Goal: Use online tool/utility: Utilize a website feature to perform a specific function

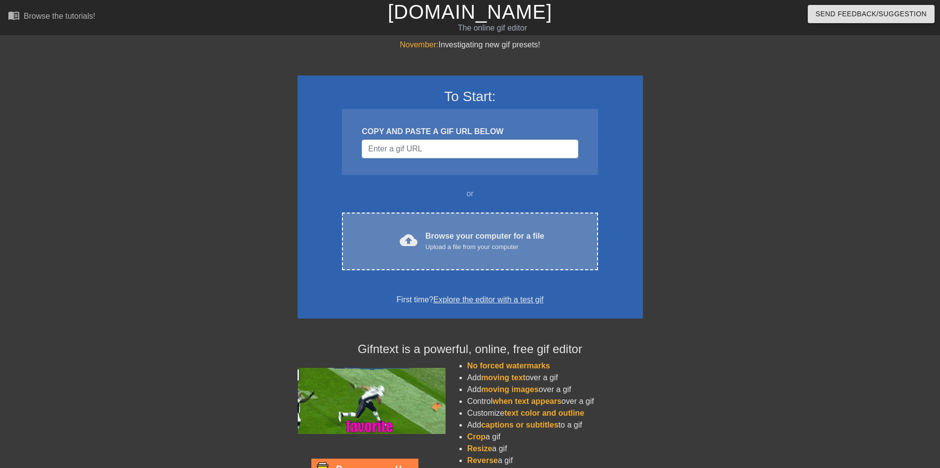
click at [456, 241] on div "Browse your computer for a file Upload a file from your computer" at bounding box center [484, 241] width 119 height 22
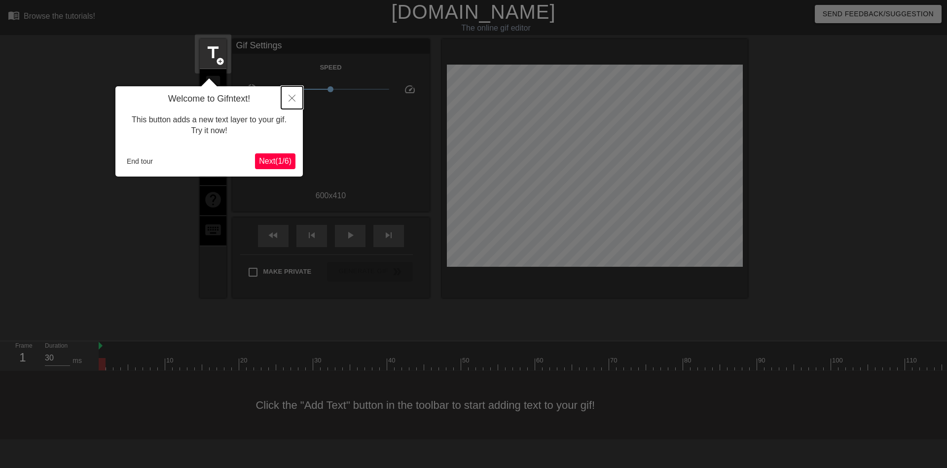
click at [293, 97] on icon "Close" at bounding box center [292, 98] width 7 height 7
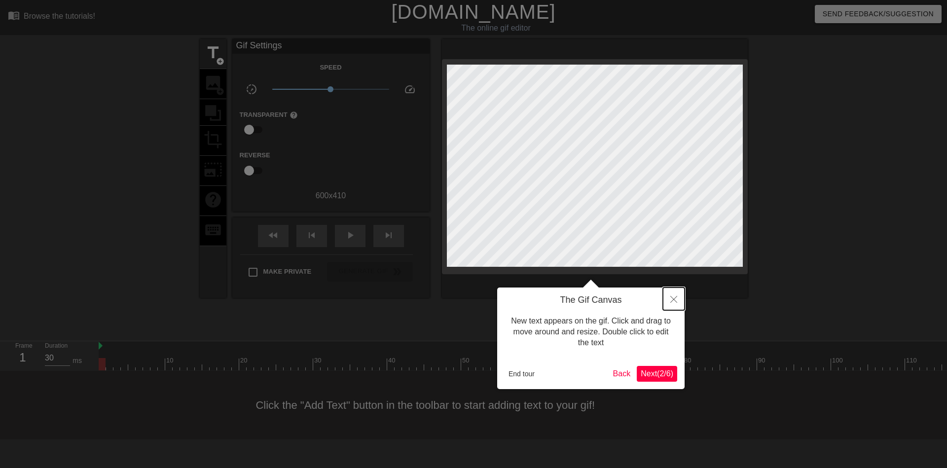
click at [678, 298] on button "Close" at bounding box center [674, 299] width 22 height 23
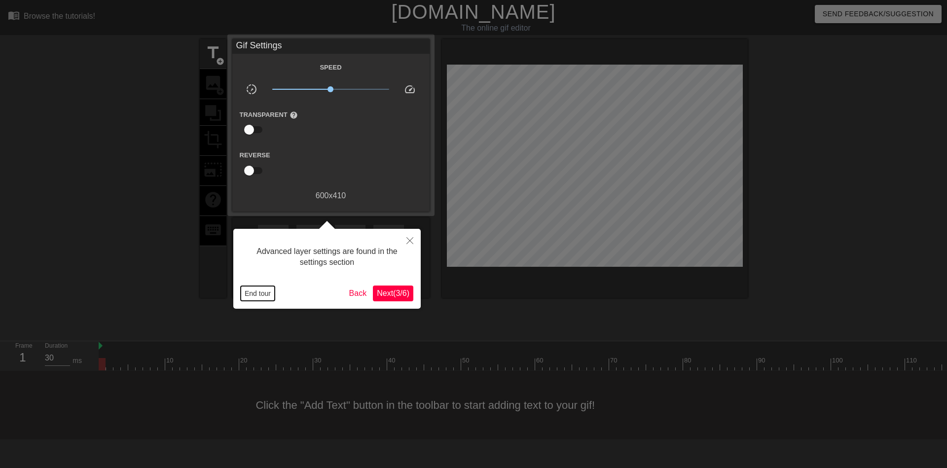
click at [255, 293] on button "End tour" at bounding box center [258, 293] width 34 height 15
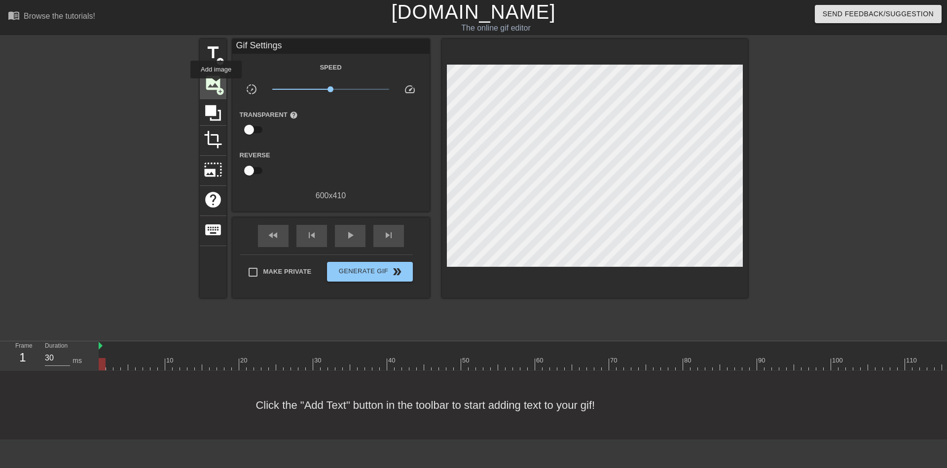
click at [216, 85] on span "image" at bounding box center [213, 82] width 19 height 19
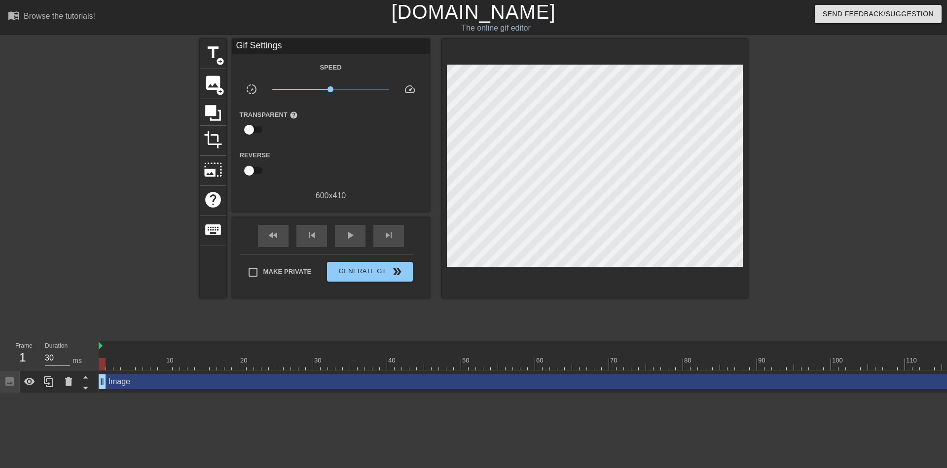
click at [126, 393] on html "menu_book Browse the tutorials! [DOMAIN_NAME] The online gif editor Send Feedba…" at bounding box center [473, 196] width 947 height 393
click at [182, 356] on div at bounding box center [182, 361] width 2 height 10
click at [232, 358] on div at bounding box center [235, 357] width 7 height 12
type input "30"
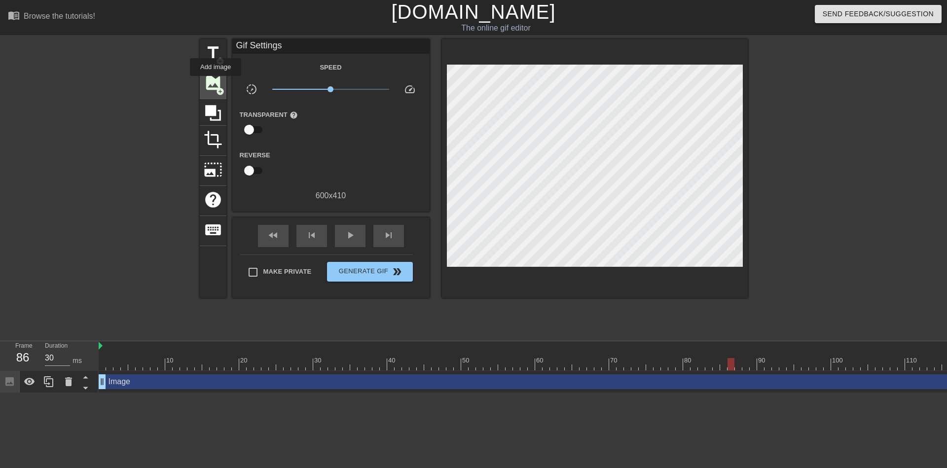
click at [216, 83] on span "image" at bounding box center [213, 82] width 19 height 19
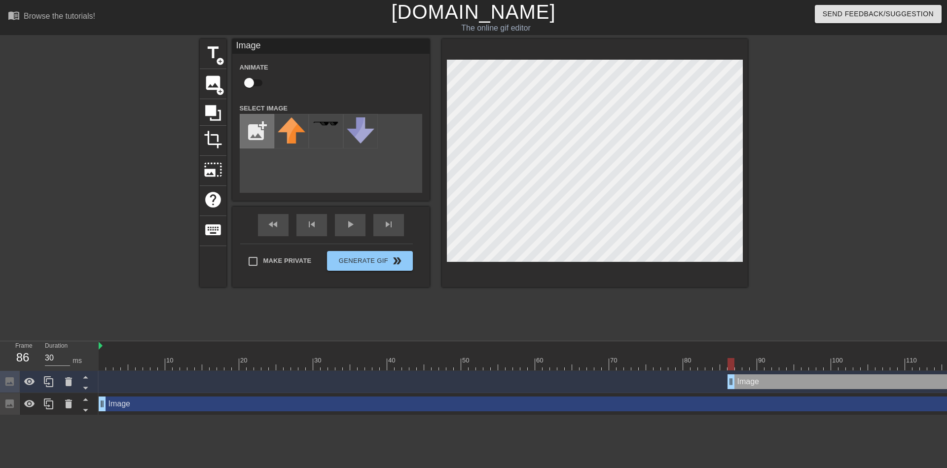
click at [255, 132] on input "file" at bounding box center [257, 131] width 34 height 34
type input "C:\fakepath\$HUAHUA.png"
click at [290, 130] on img at bounding box center [292, 131] width 28 height 28
click at [445, 216] on div at bounding box center [595, 163] width 306 height 248
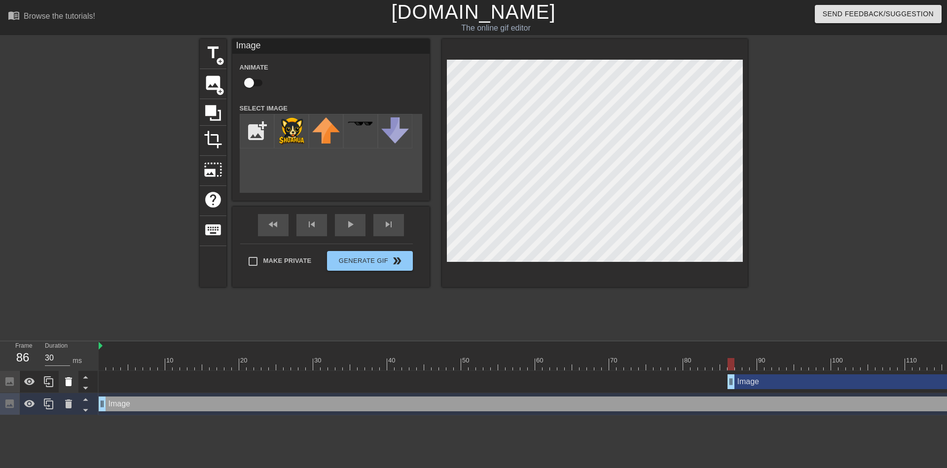
click at [67, 379] on icon at bounding box center [68, 381] width 7 height 9
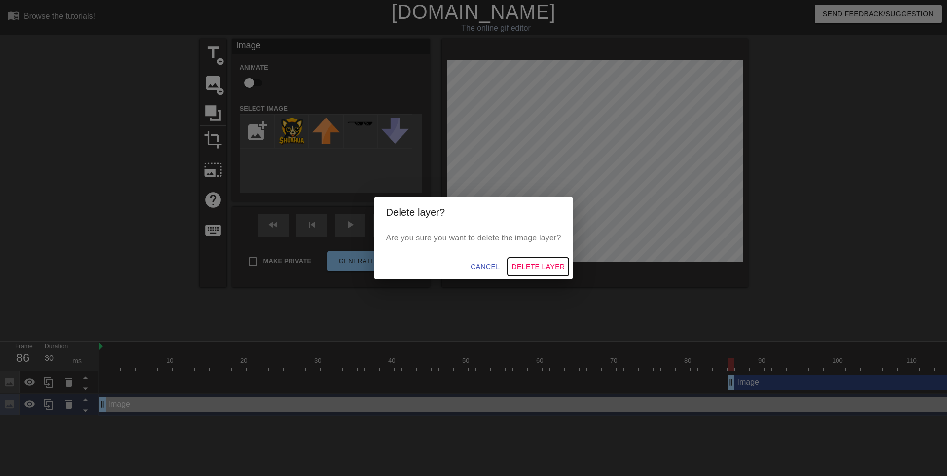
click at [548, 267] on span "Delete Layer" at bounding box center [538, 266] width 53 height 12
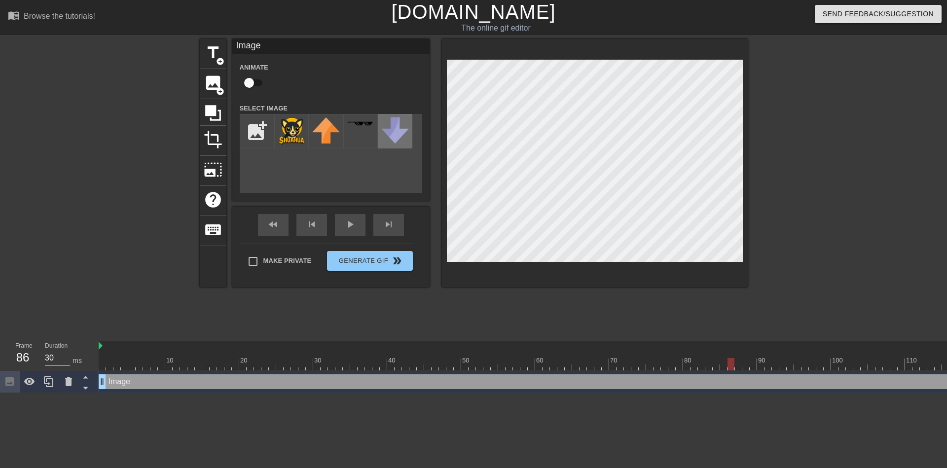
click at [405, 146] on div "title add_circle image add_circle crop photo_size_select_large help keyboard Im…" at bounding box center [474, 163] width 548 height 248
click at [296, 131] on img at bounding box center [292, 131] width 28 height 28
click at [130, 356] on div at bounding box center [130, 361] width 2 height 10
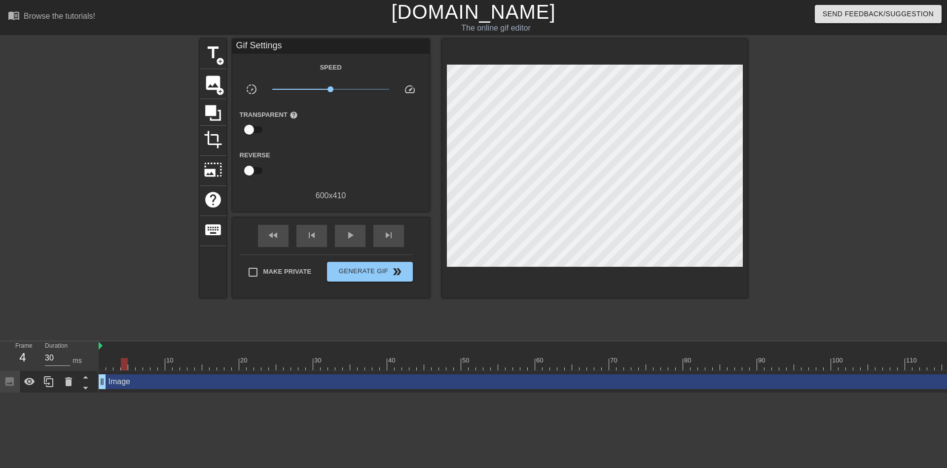
click at [787, 157] on div at bounding box center [834, 187] width 148 height 296
click at [140, 352] on div at bounding box center [139, 357] width 7 height 12
click at [177, 351] on div at bounding box center [176, 357] width 7 height 12
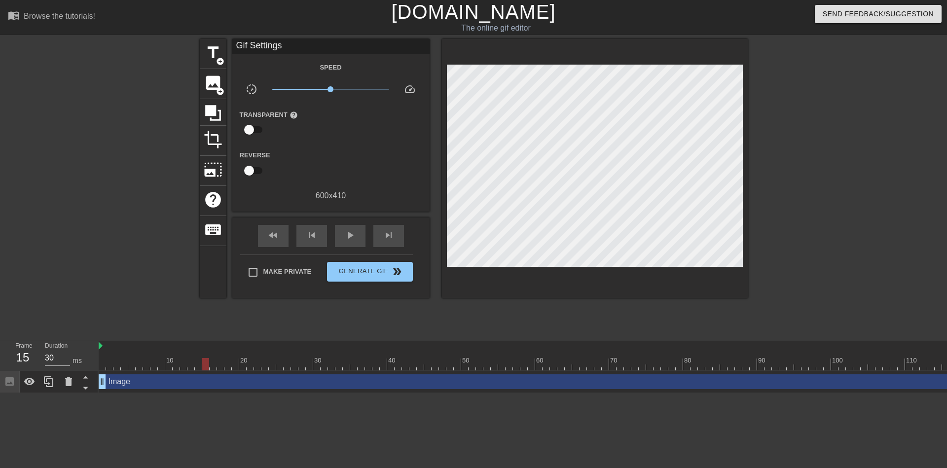
type input "30"
drag, startPoint x: 181, startPoint y: 362, endPoint x: 187, endPoint y: 361, distance: 6.5
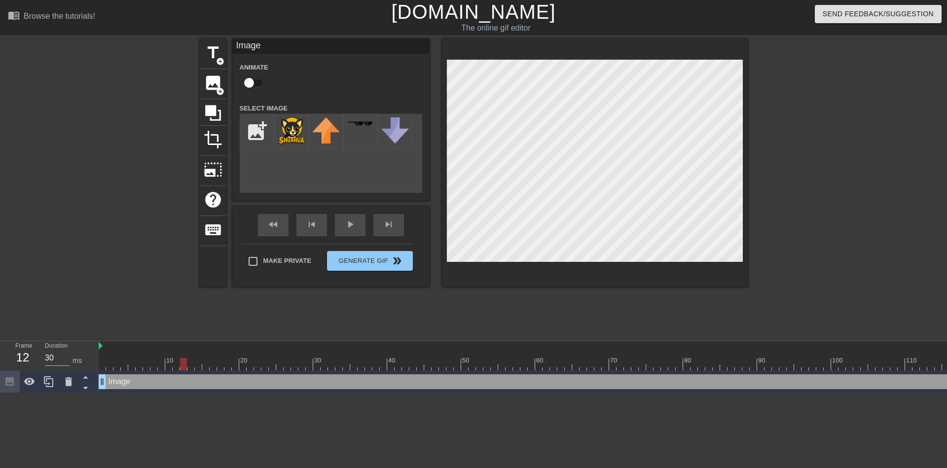
click at [88, 373] on icon at bounding box center [85, 377] width 12 height 12
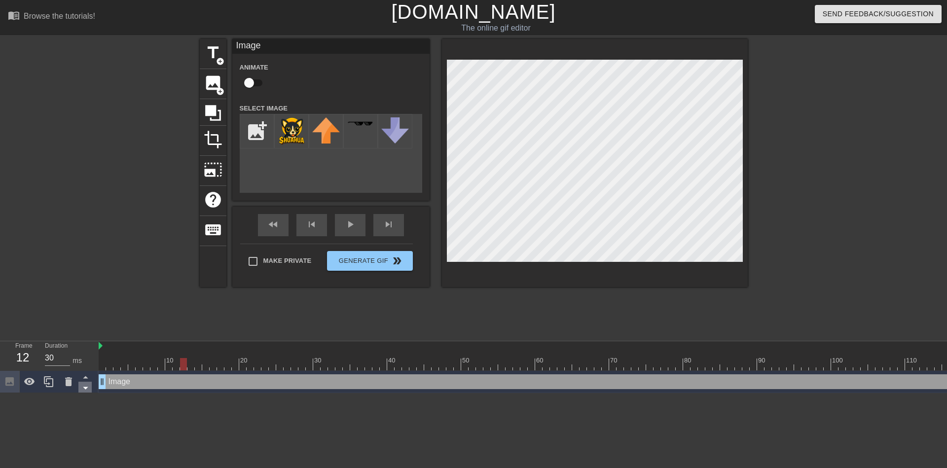
click at [85, 388] on icon at bounding box center [85, 388] width 5 height 2
click at [115, 357] on div at bounding box center [115, 361] width 2 height 10
click at [257, 81] on input "checkbox" at bounding box center [249, 82] width 56 height 19
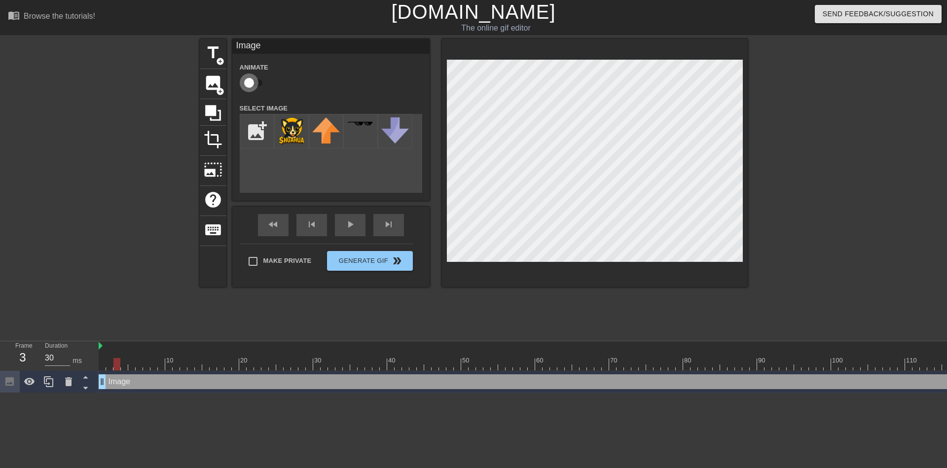
checkbox input "true"
click at [293, 129] on img at bounding box center [292, 131] width 28 height 28
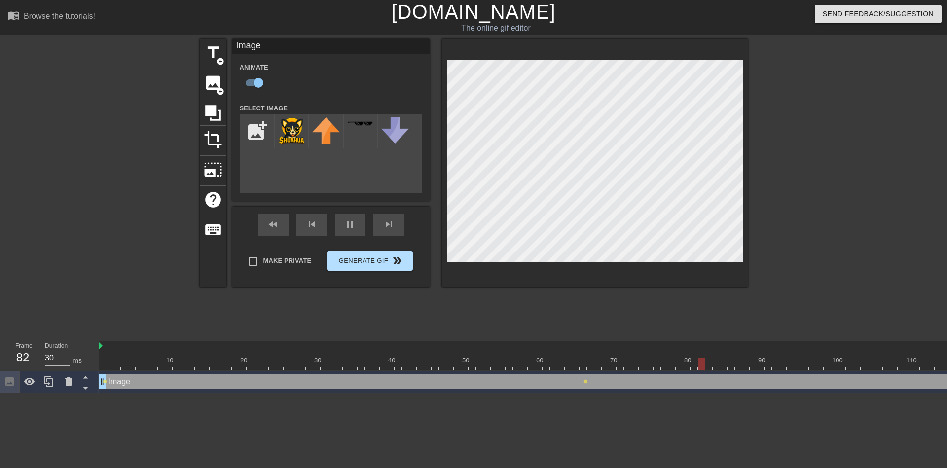
type input "40"
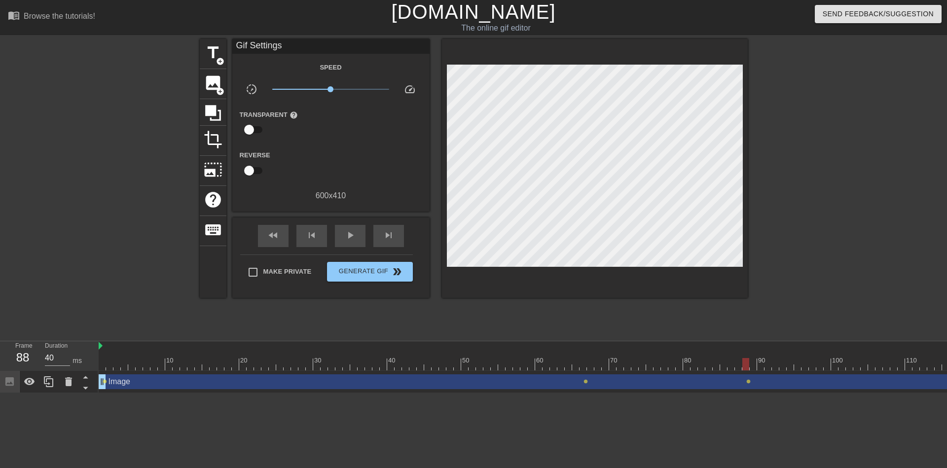
click at [775, 104] on div at bounding box center [834, 187] width 148 height 296
